Goal: Check status: Check status

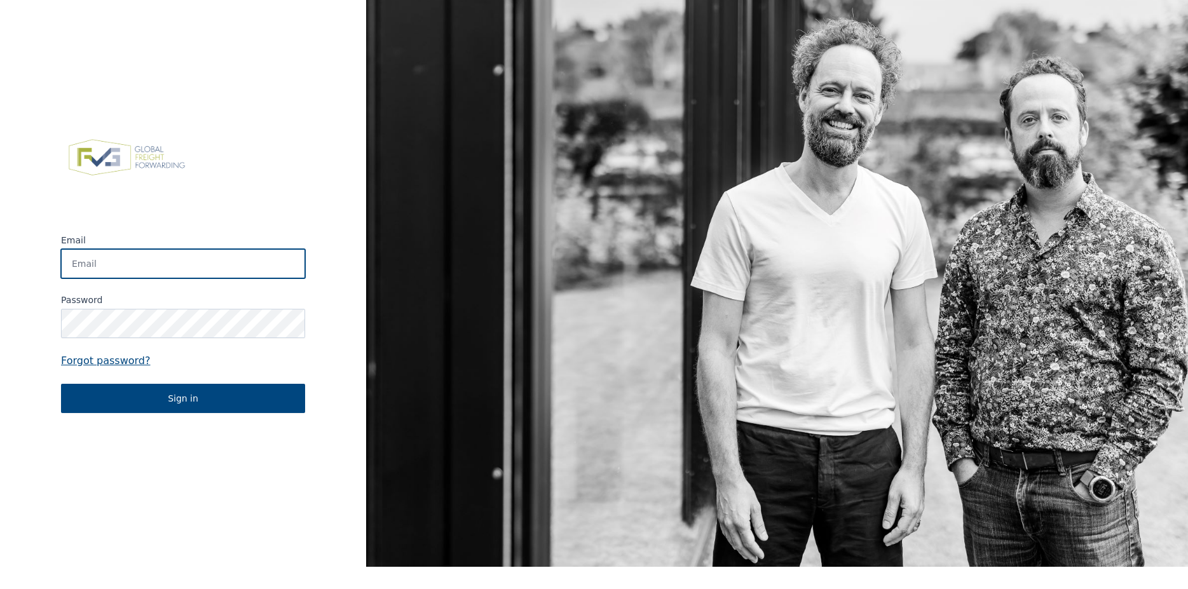
click at [173, 255] on input "Email" at bounding box center [183, 263] width 244 height 29
type input "marc@croymans.be"
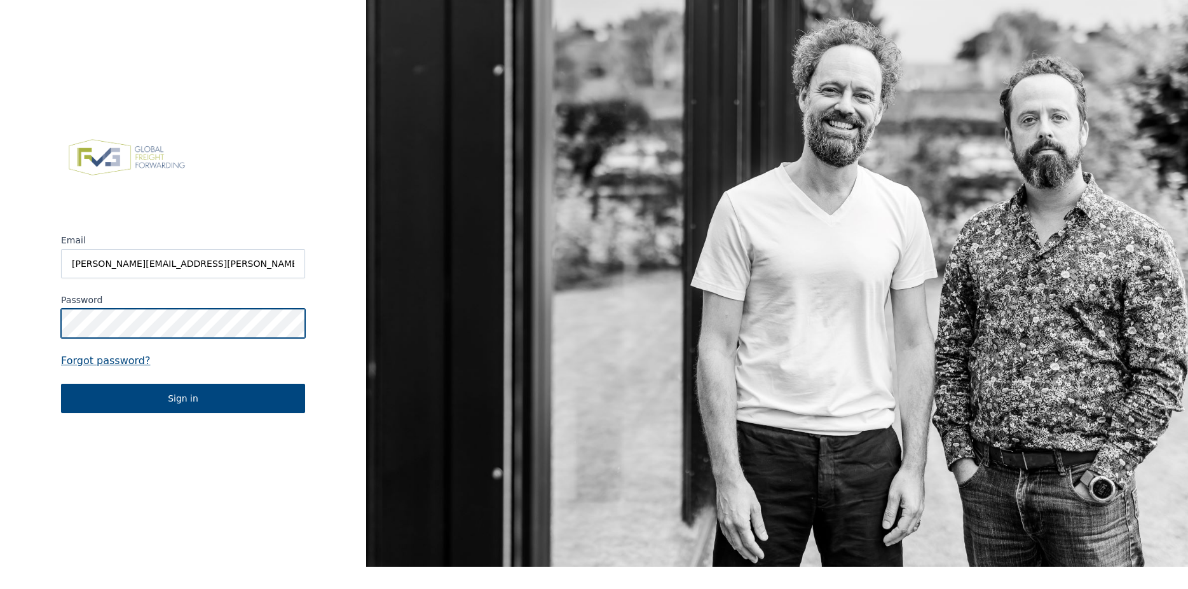
click at [61, 384] on button "Sign in" at bounding box center [183, 398] width 244 height 29
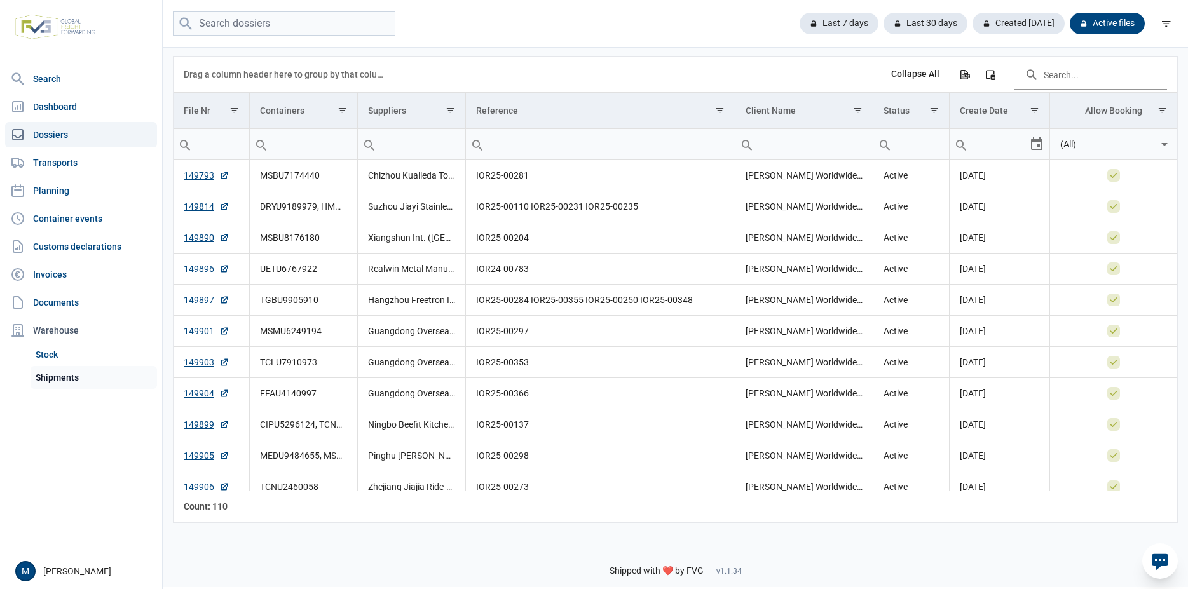
click at [74, 374] on link "Shipments" at bounding box center [93, 377] width 126 height 23
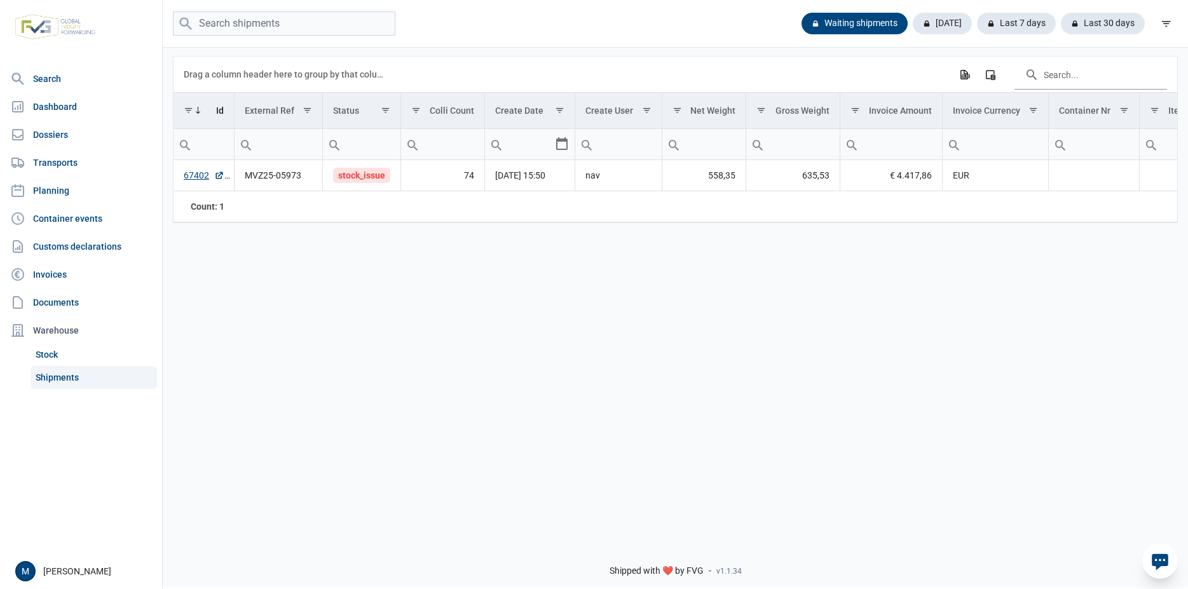
click at [494, 306] on div "Data grid with 1 rows and 18 columns Drag a column header here to group by that…" at bounding box center [675, 289] width 1025 height 487
click at [198, 177] on link "67402" at bounding box center [204, 175] width 41 height 13
click at [948, 25] on div "Today" at bounding box center [936, 24] width 69 height 22
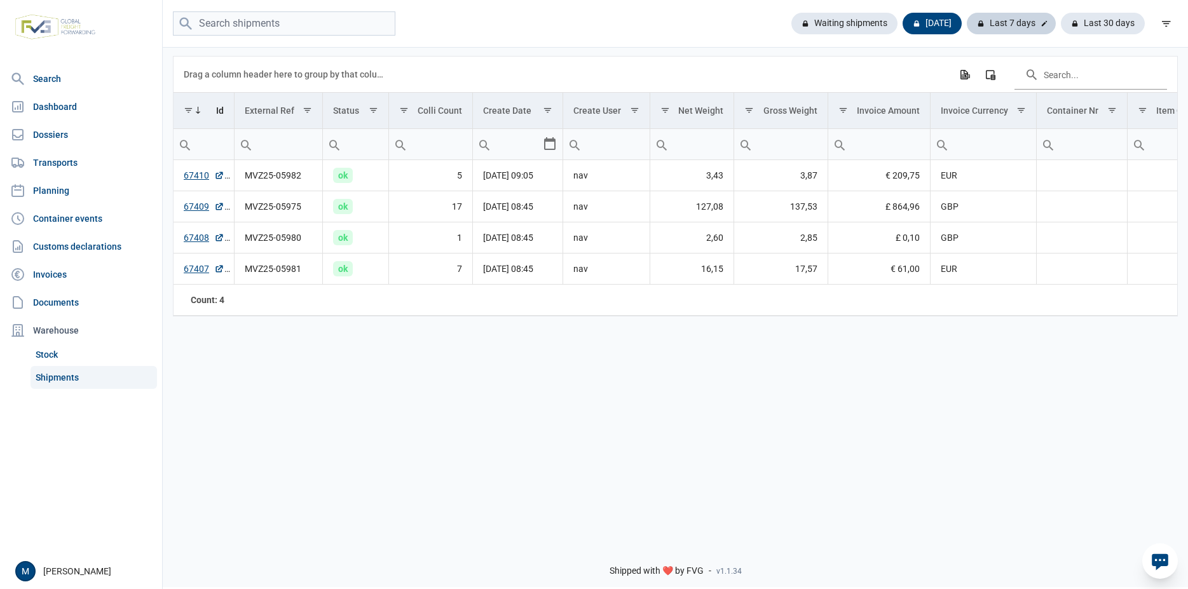
click at [1012, 20] on div "Last 7 days" at bounding box center [1010, 24] width 89 height 22
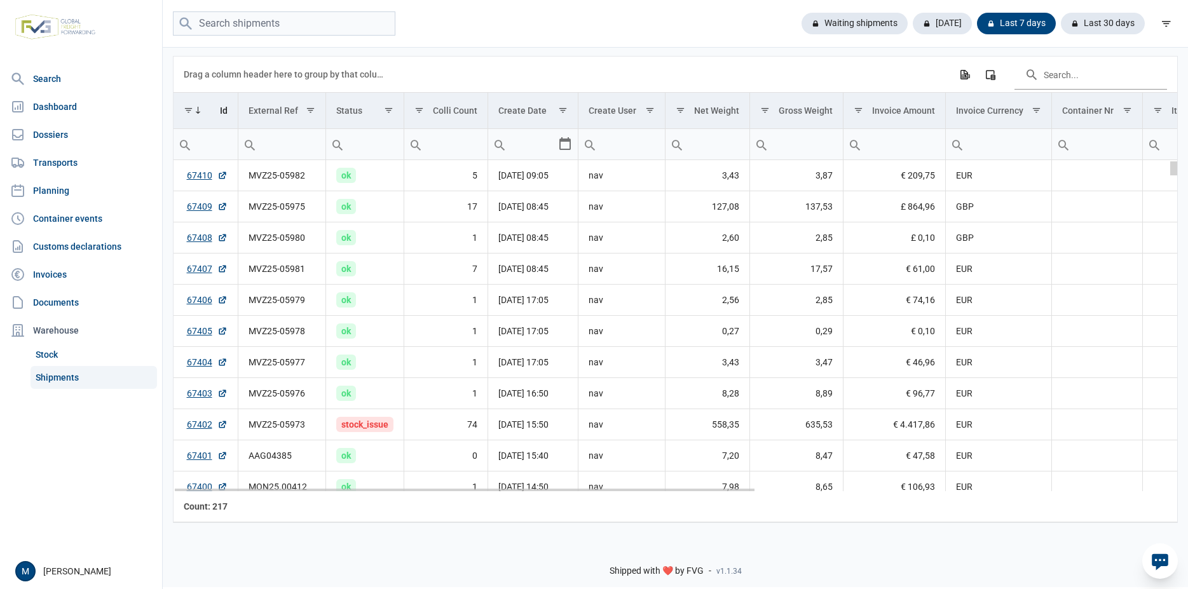
drag, startPoint x: 1174, startPoint y: 169, endPoint x: 1163, endPoint y: 165, distance: 11.5
click at [1163, 165] on body "For evaluation purposes only. Redistribution prohibited. Please register an exi…" at bounding box center [594, 272] width 1188 height 589
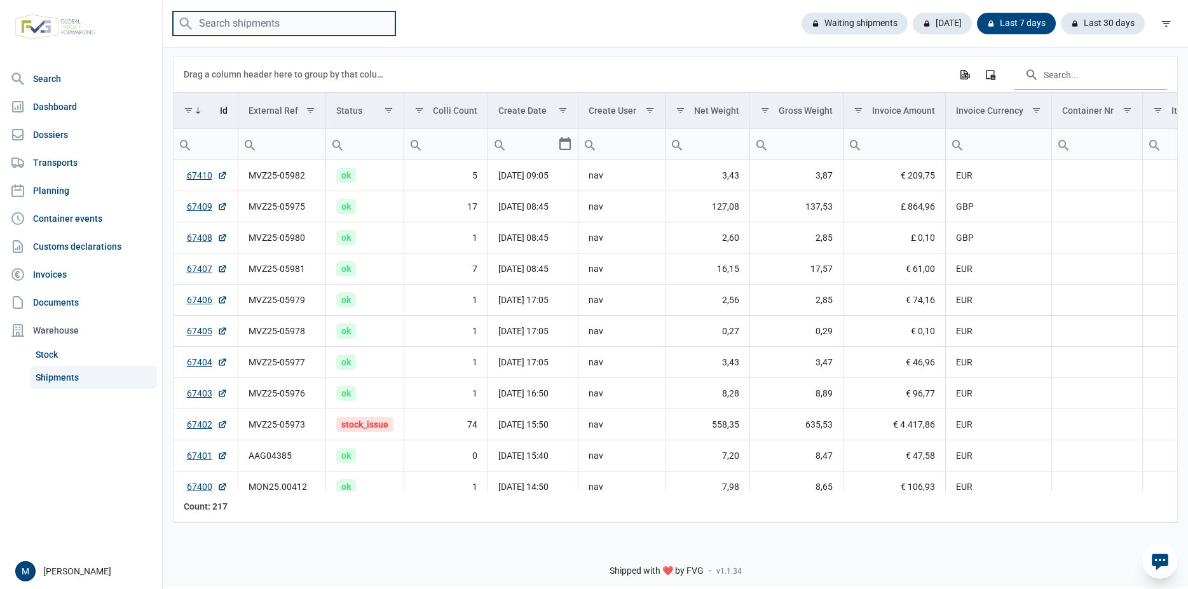
click at [320, 27] on input "search" at bounding box center [284, 23] width 222 height 25
type input "66244"
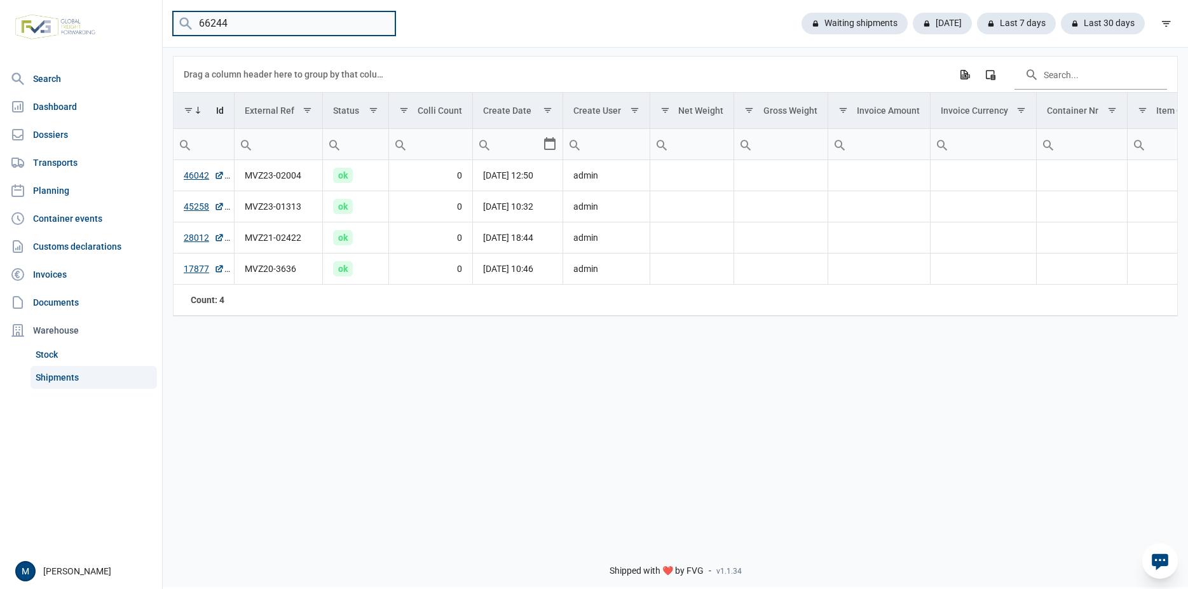
drag, startPoint x: 267, startPoint y: 25, endPoint x: 140, endPoint y: 25, distance: 127.1
click at [173, 25] on input "66244" at bounding box center [284, 23] width 222 height 25
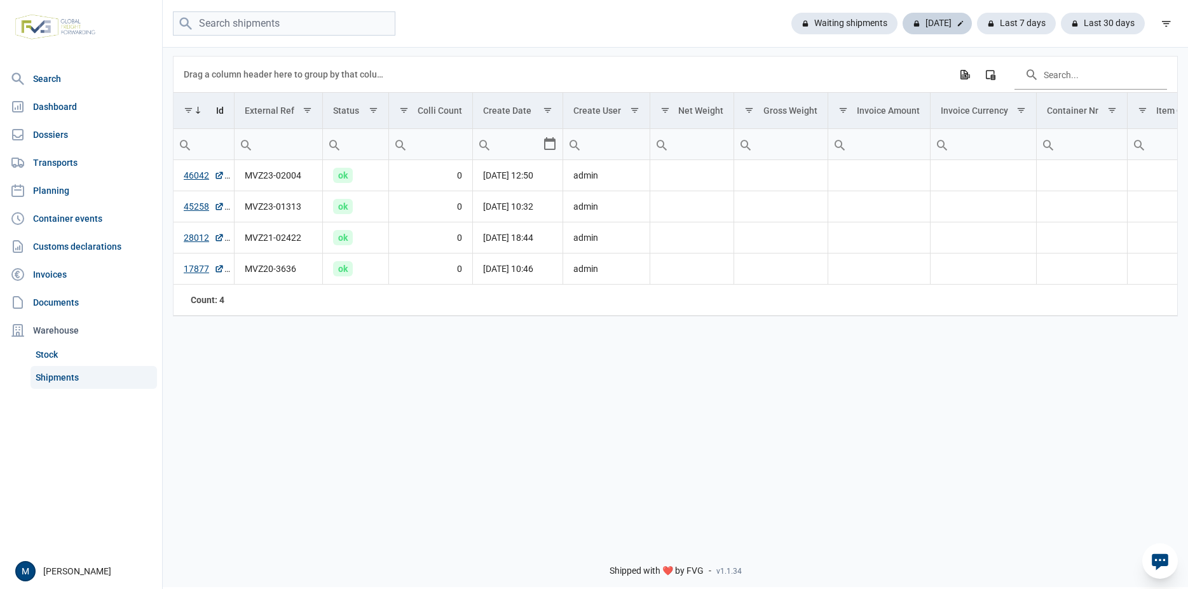
click at [942, 17] on div "Today" at bounding box center [936, 24] width 69 height 22
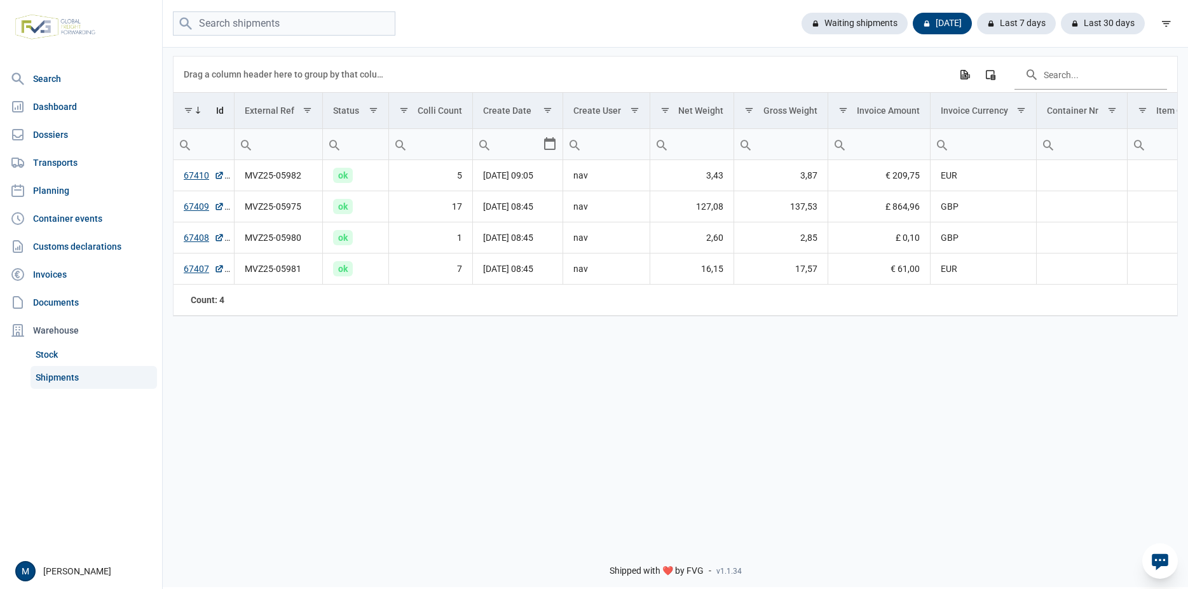
click at [831, 5] on div "Waiting shipments Today Last 7 days Last 30 days" at bounding box center [675, 24] width 1025 height 48
click at [836, 17] on div "Waiting shipments" at bounding box center [849, 24] width 116 height 22
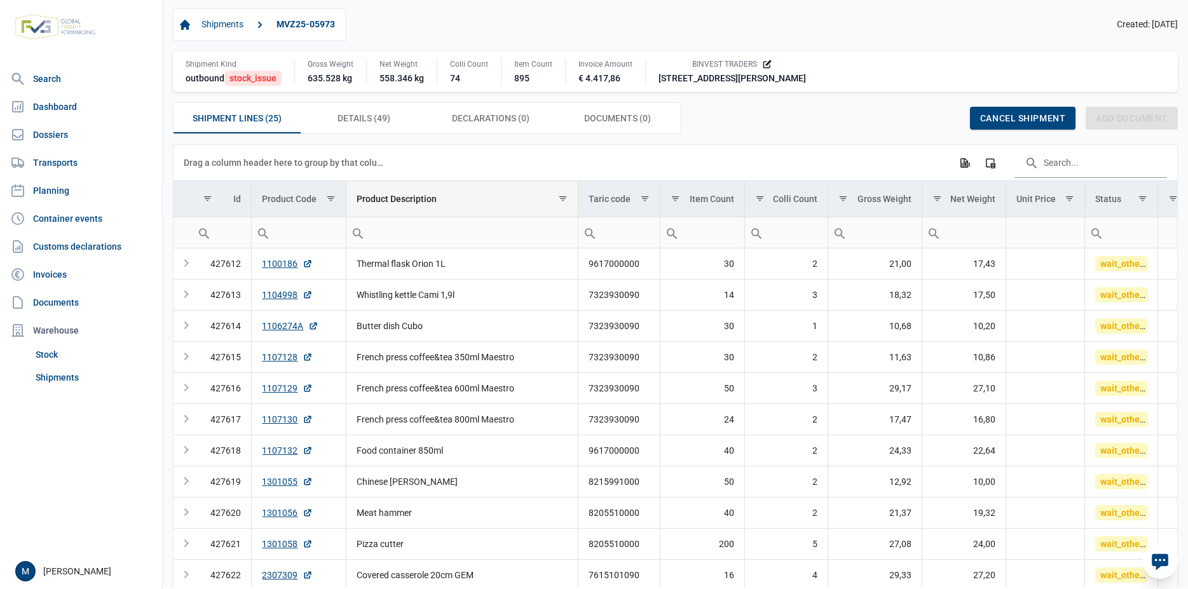
click at [400, 201] on div "Product Description" at bounding box center [396, 199] width 80 height 10
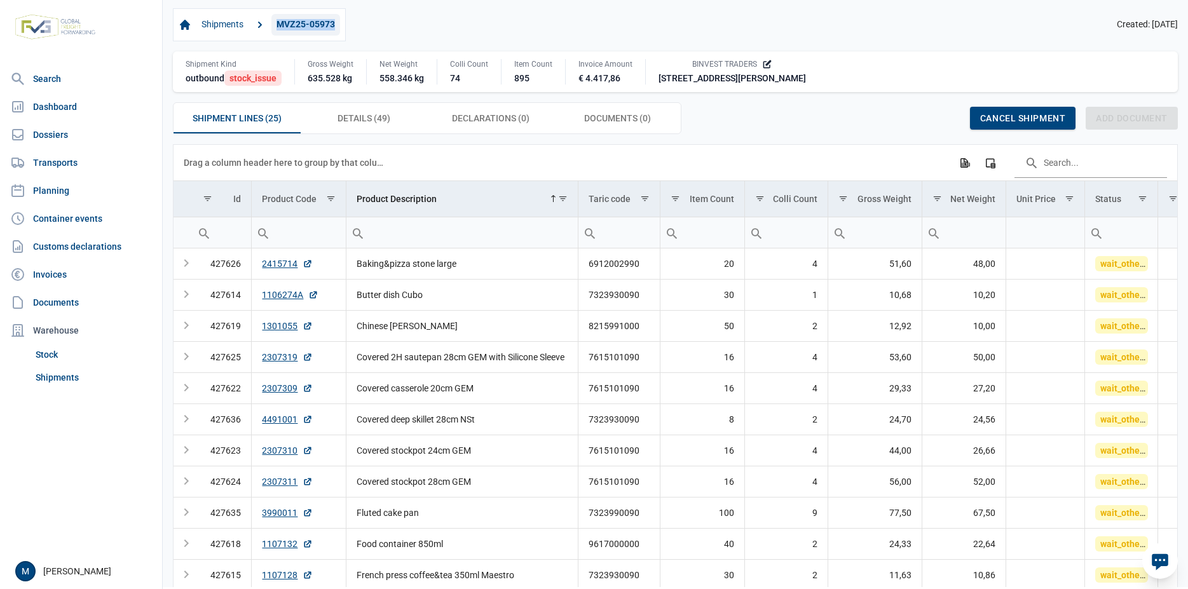
drag, startPoint x: 347, startPoint y: 29, endPoint x: 275, endPoint y: 27, distance: 71.8
click at [275, 27] on div "Shipments MVZ25-05973 Created: [DATE]" at bounding box center [675, 24] width 1005 height 33
copy link "MVZ25-05973"
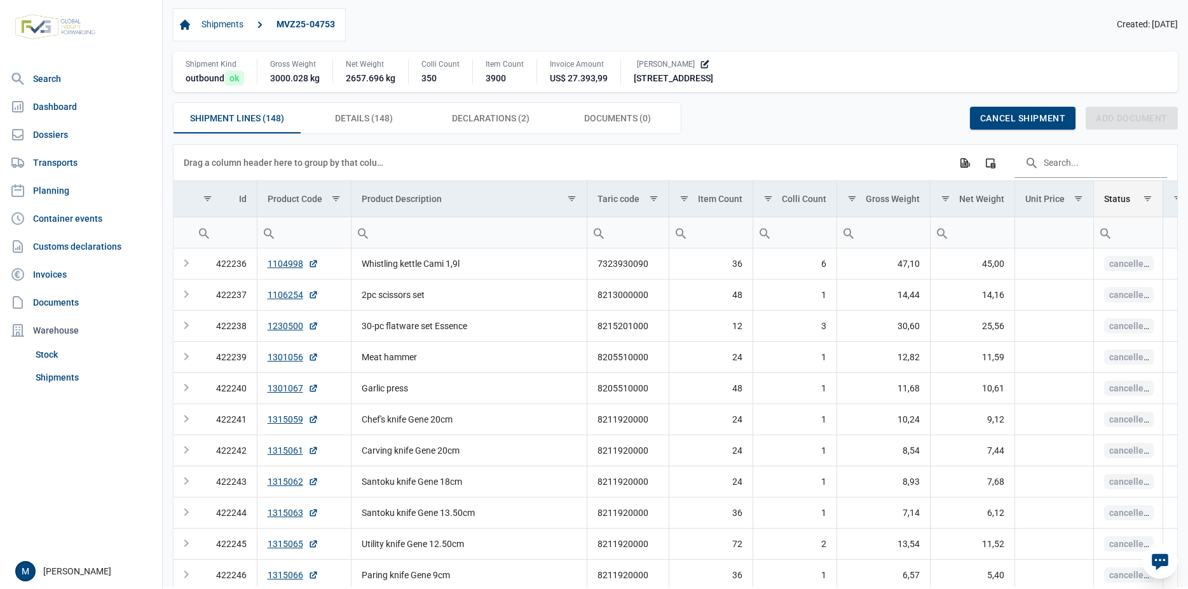
click at [1121, 201] on div "Status" at bounding box center [1117, 199] width 26 height 10
click at [1137, 240] on input "Filter cell" at bounding box center [1128, 232] width 69 height 30
type input "ok"
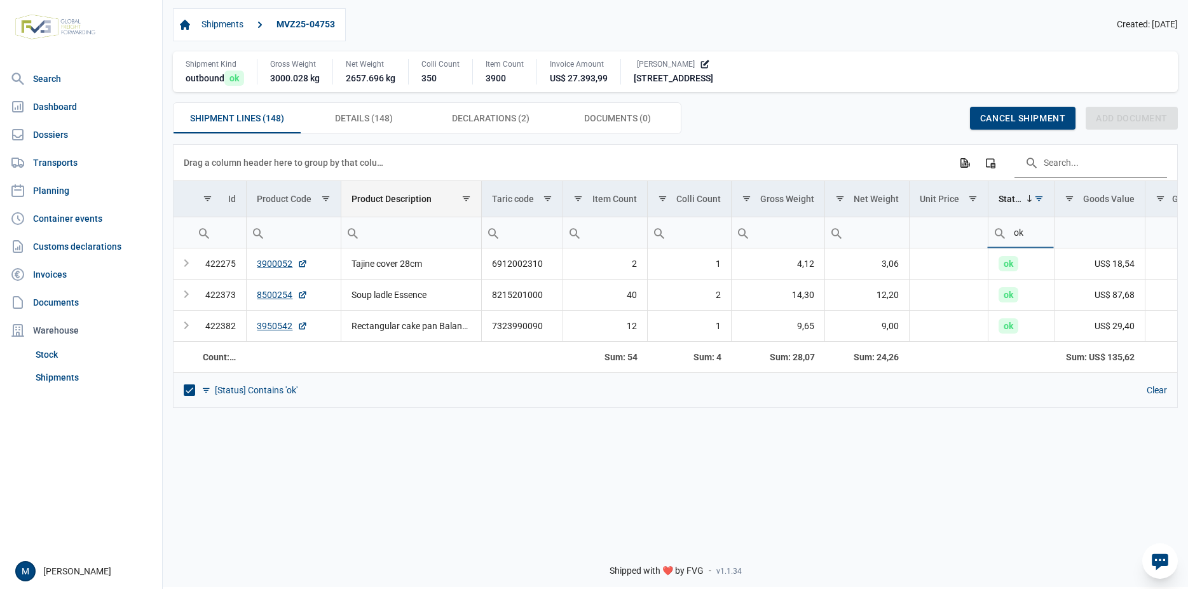
click at [380, 195] on td "Product Description" at bounding box center [411, 199] width 140 height 36
click at [1040, 235] on input "ok" at bounding box center [1020, 232] width 65 height 30
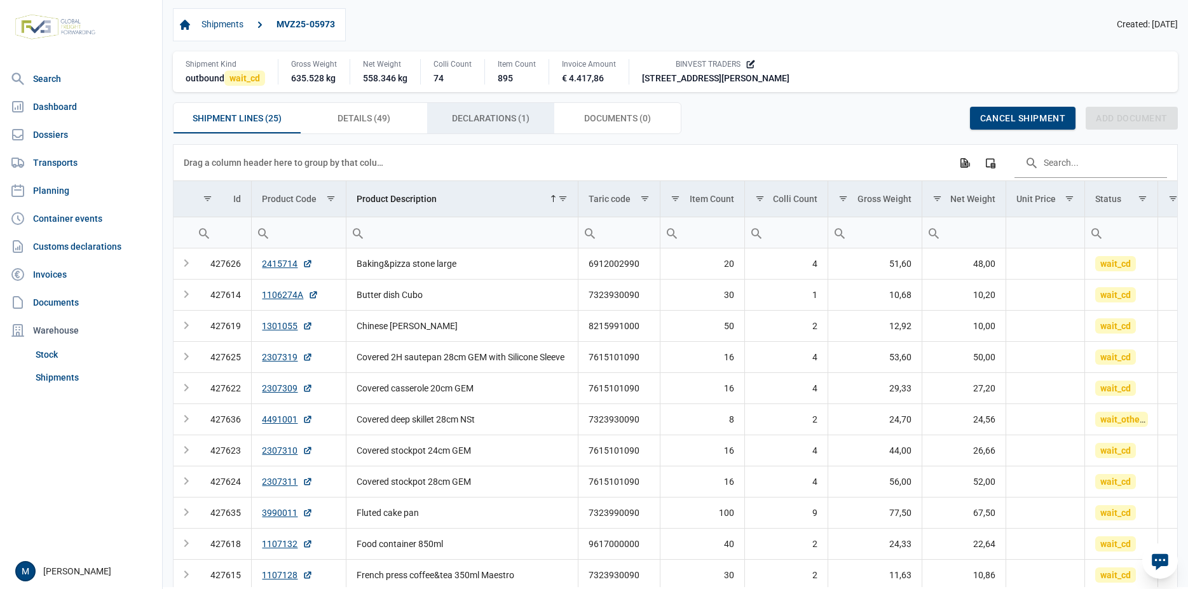
click at [475, 121] on span "Declarations (1) Declarations (1)" at bounding box center [491, 118] width 78 height 15
